Goal: Task Accomplishment & Management: Manage account settings

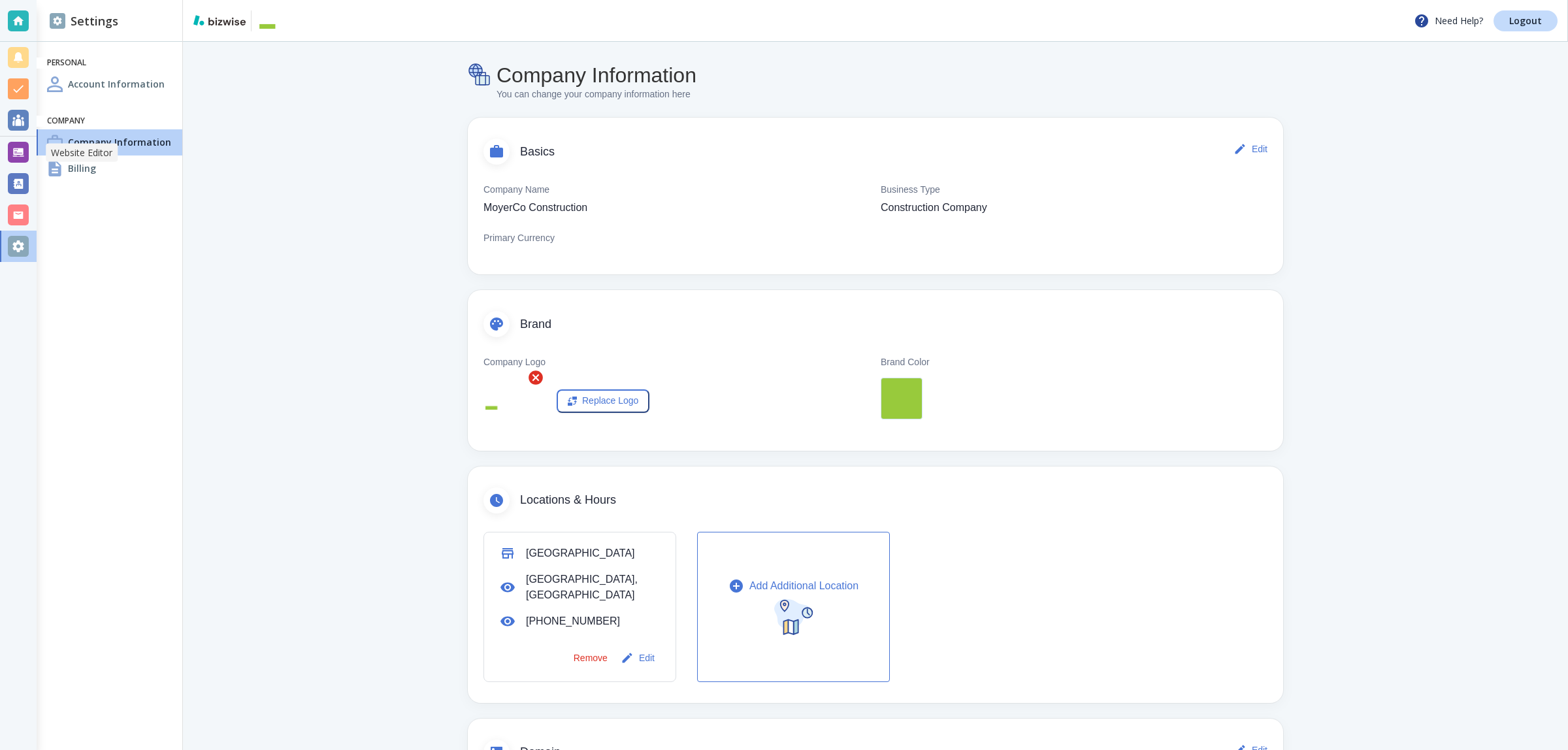
click at [20, 145] on div at bounding box center [18, 152] width 21 height 21
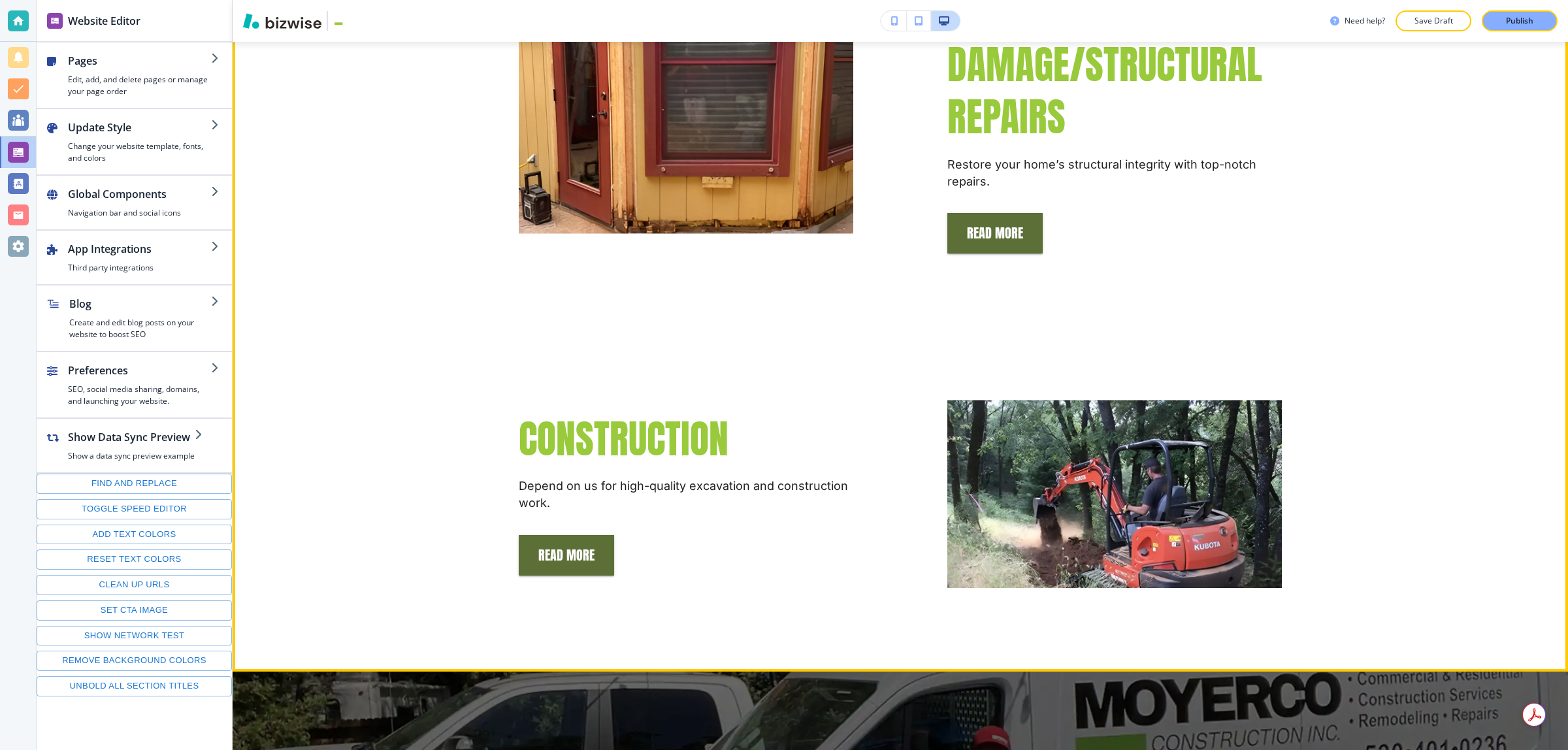
scroll to position [2123, 0]
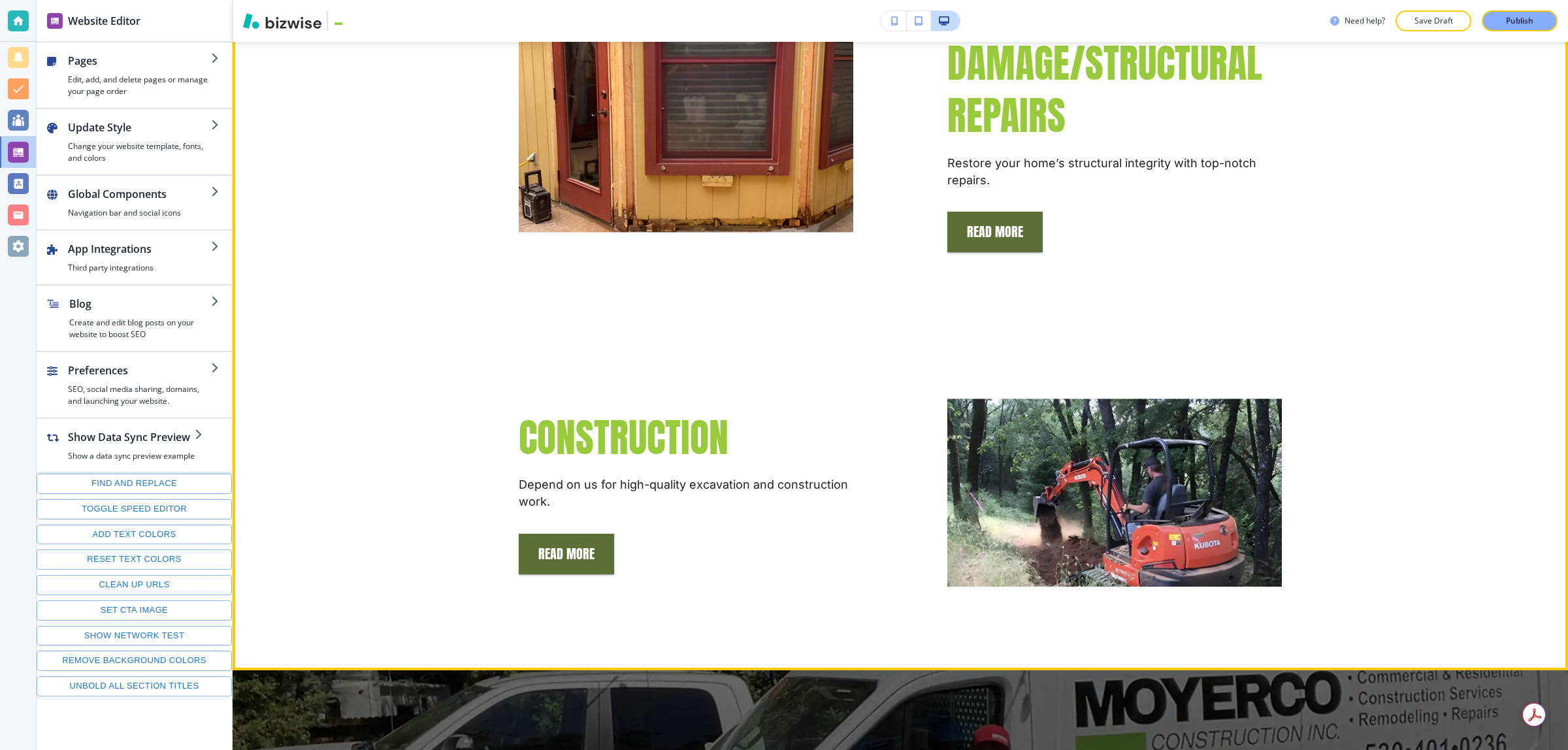
click at [1370, 204] on div "WATER DAMAGE/STRUCTURAL REPAIRS Restore your home’s structural integrity with t…" at bounding box center [901, 286] width 1336 height 769
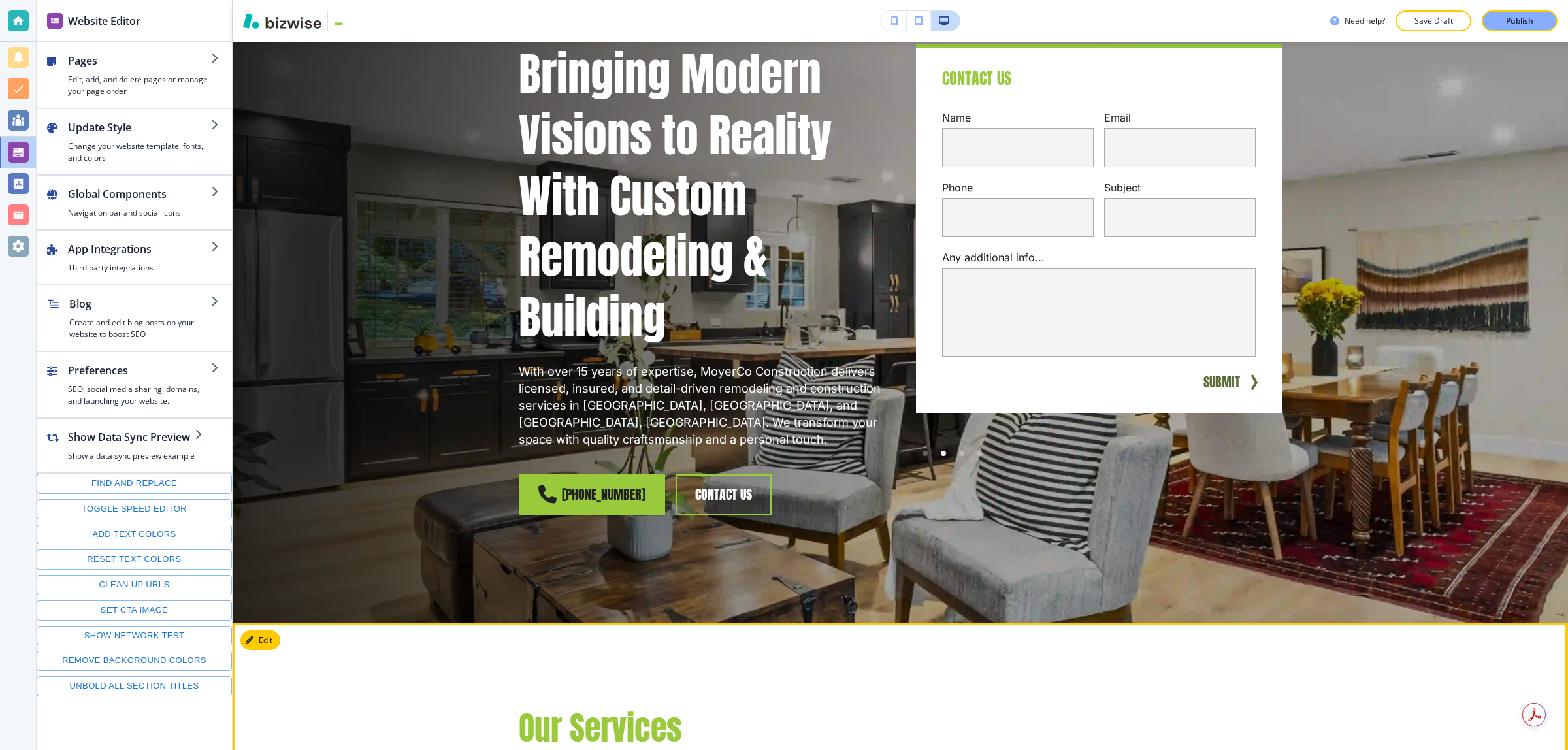
scroll to position [0, 0]
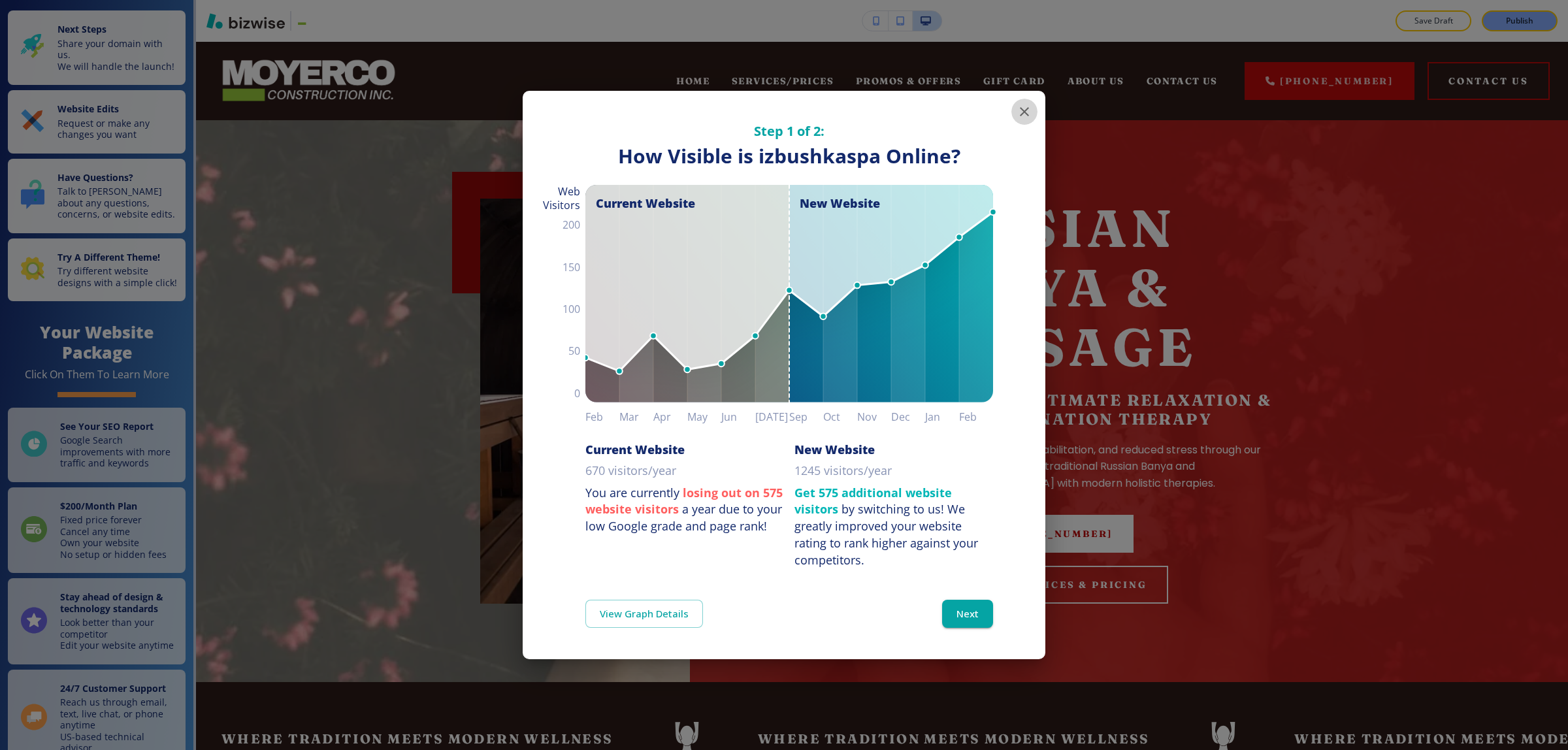
click at [1024, 112] on icon "button" at bounding box center [1024, 112] width 9 height 9
